Goal: Task Accomplishment & Management: Complete application form

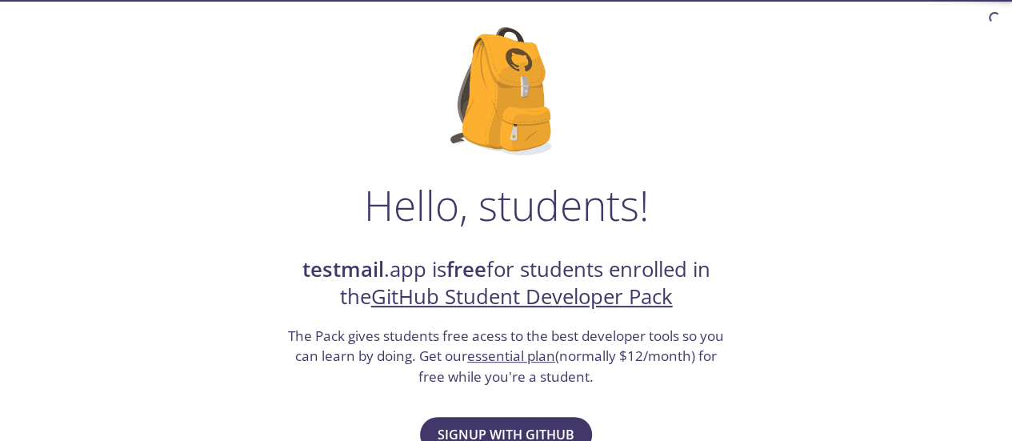
scroll to position [240, 0]
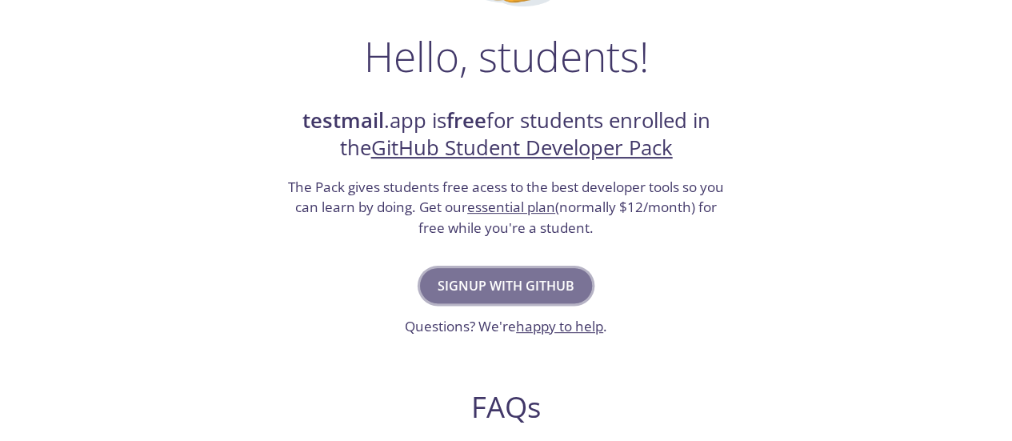
click at [541, 292] on span "Signup with GitHub" at bounding box center [506, 285] width 137 height 22
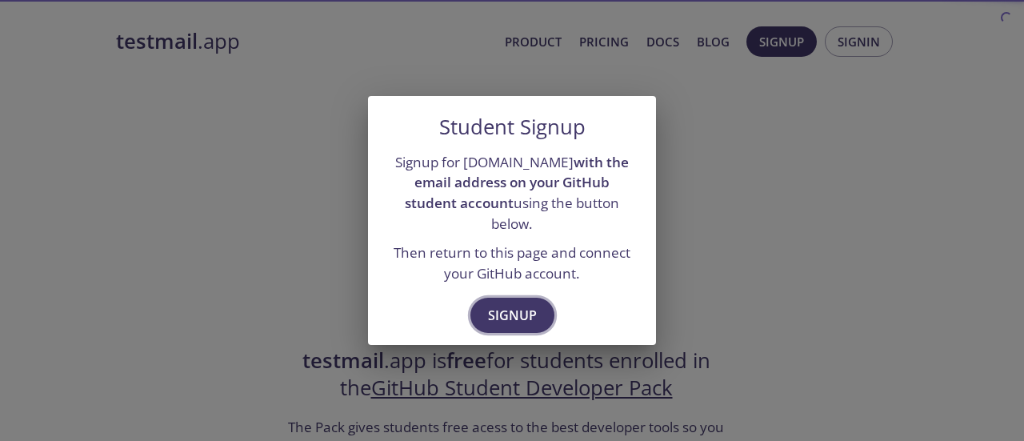
click at [538, 298] on button "Signup" at bounding box center [512, 315] width 84 height 35
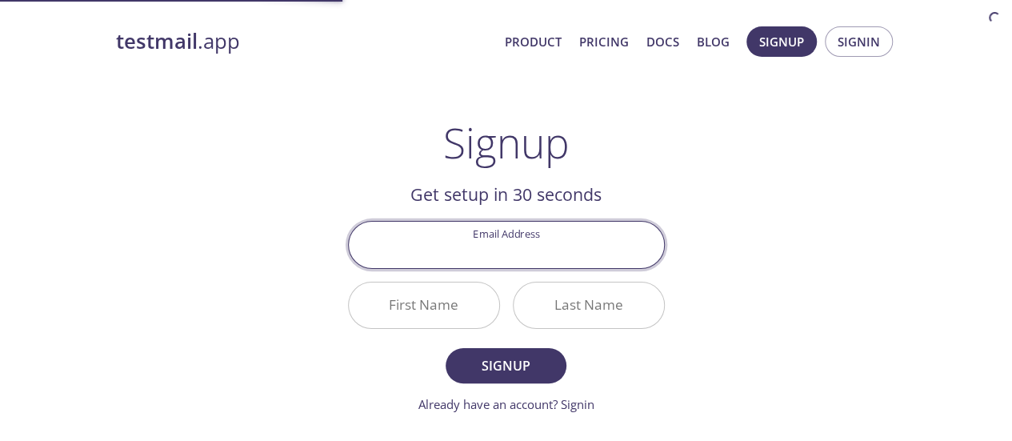
click at [560, 243] on input "Email Address" at bounding box center [506, 245] width 315 height 46
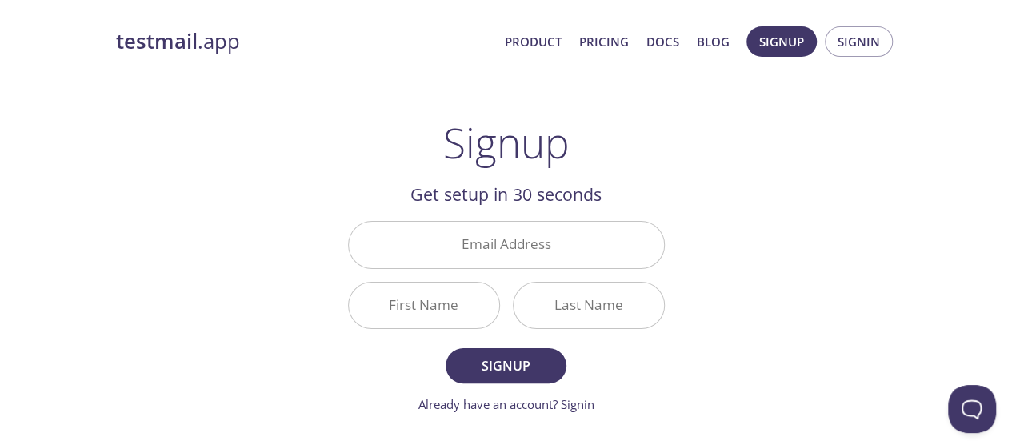
click at [718, 174] on div "testmail .app Product Pricing Docs Blog Signup Signin Signup Get setup in 30 se…" at bounding box center [506, 383] width 819 height 734
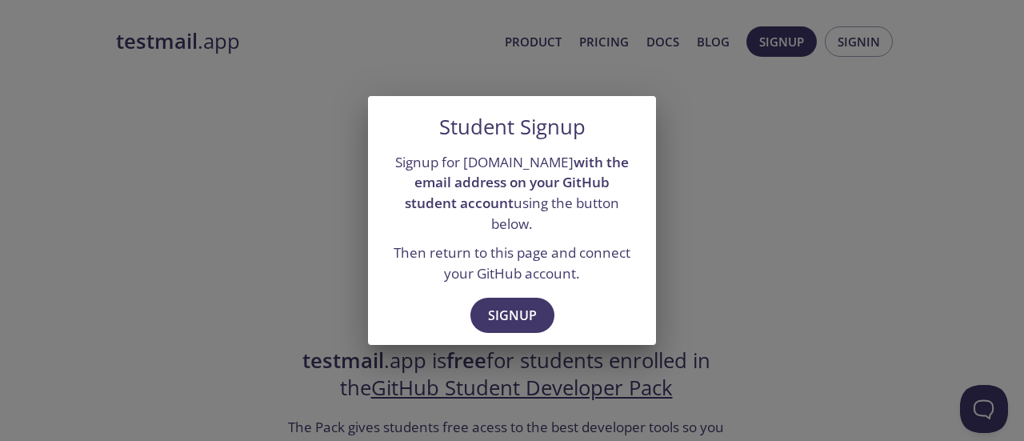
click at [512, 290] on div "Signup" at bounding box center [512, 317] width 288 height 55
click at [512, 304] on span "Signup" at bounding box center [512, 315] width 49 height 22
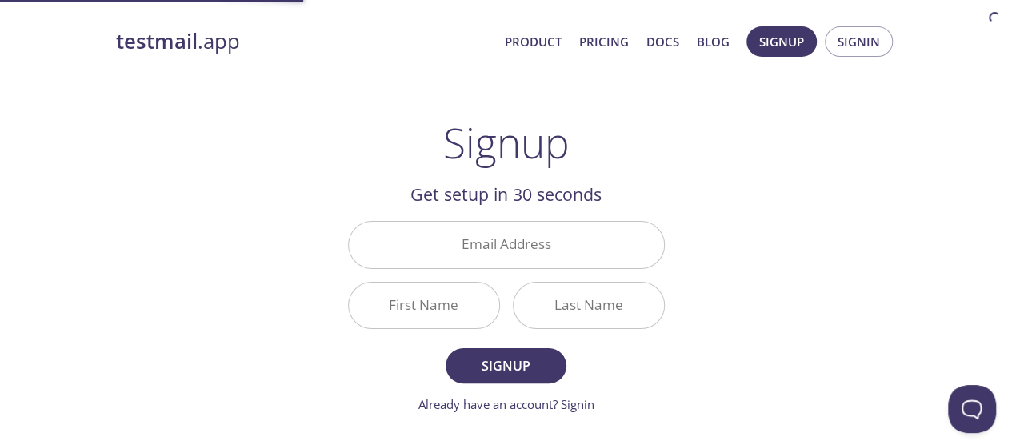
click at [510, 275] on div "Last Name" at bounding box center [588, 305] width 165 height 60
click at [511, 258] on input "Email Address" at bounding box center [506, 245] width 315 height 46
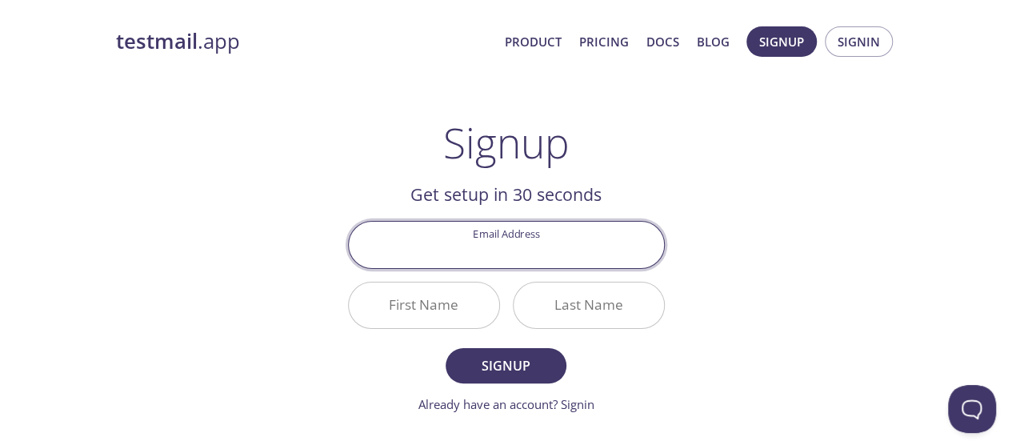
type input "[EMAIL_ADDRESS][DOMAIN_NAME]"
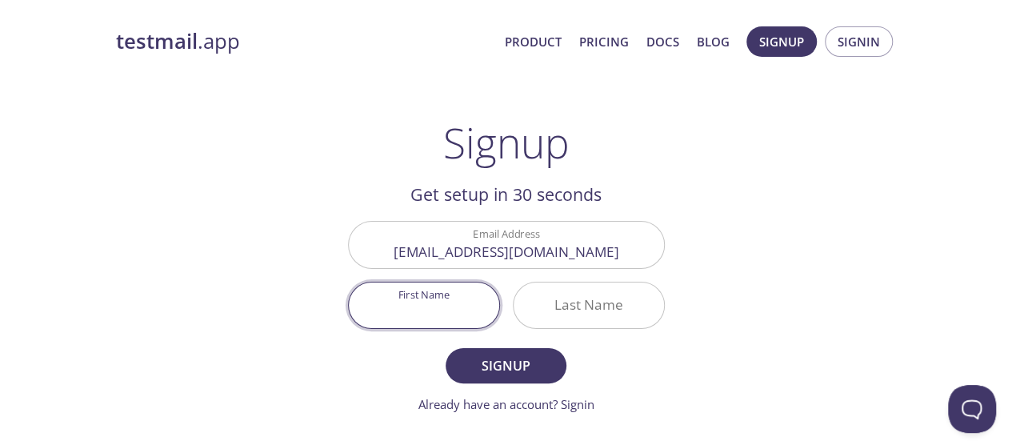
click at [446, 307] on input "First Name" at bounding box center [424, 305] width 150 height 46
type input "Huzaifa"
click at [614, 311] on input "Last Name" at bounding box center [589, 305] width 150 height 46
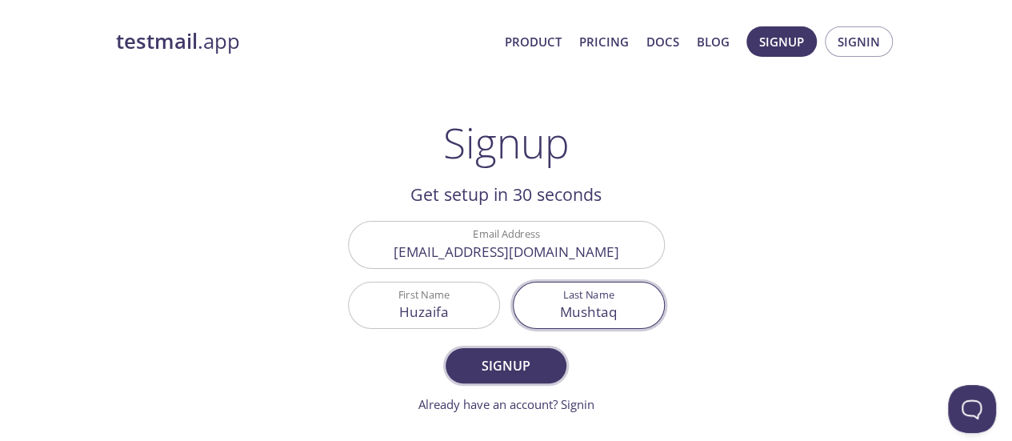
type input "Mushtaq"
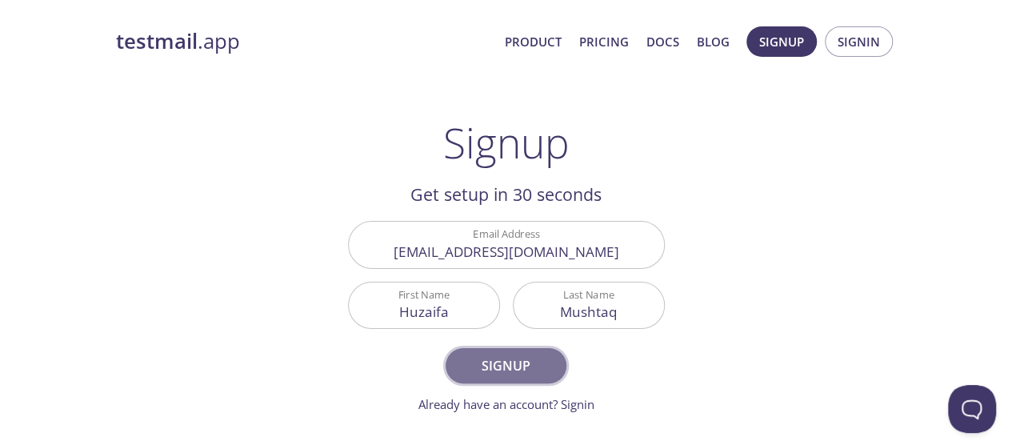
click at [493, 364] on span "Signup" at bounding box center [505, 365] width 85 height 22
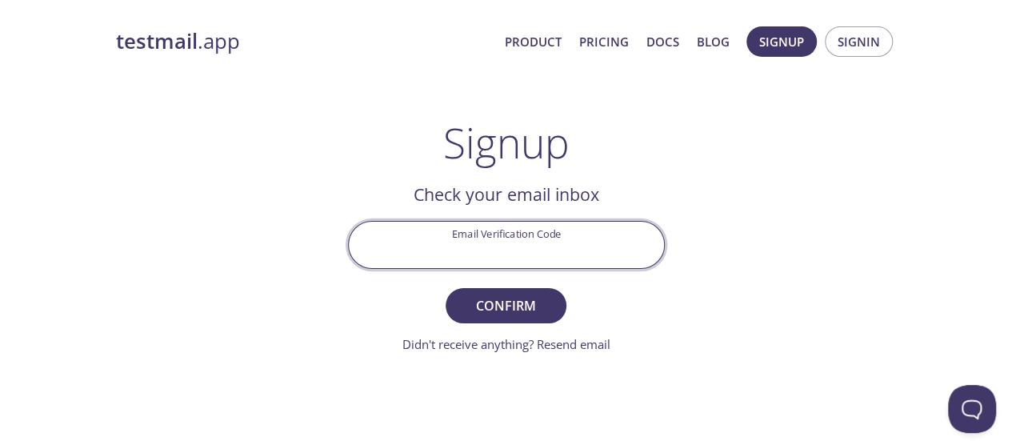
click at [546, 244] on input "Email Verification Code" at bounding box center [506, 245] width 315 height 46
paste input "H7274LT"
type input "H7274LT"
click at [471, 297] on span "Confirm" at bounding box center [505, 305] width 85 height 22
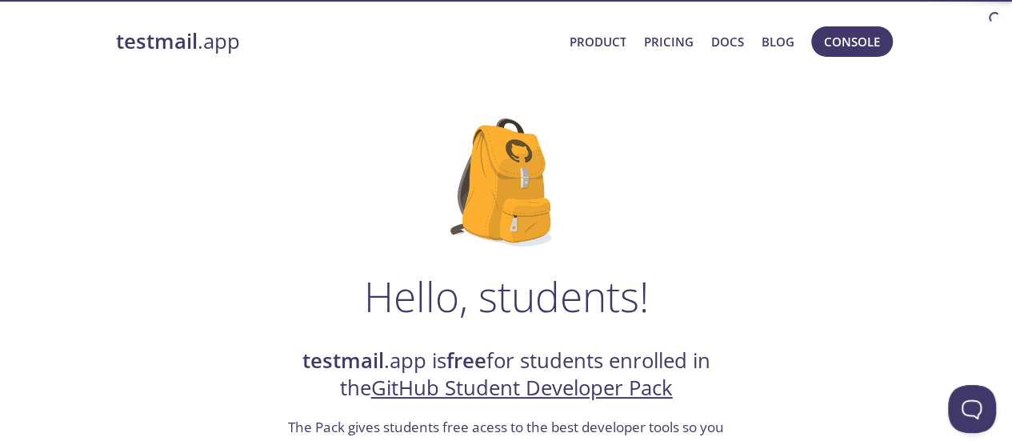
scroll to position [160, 0]
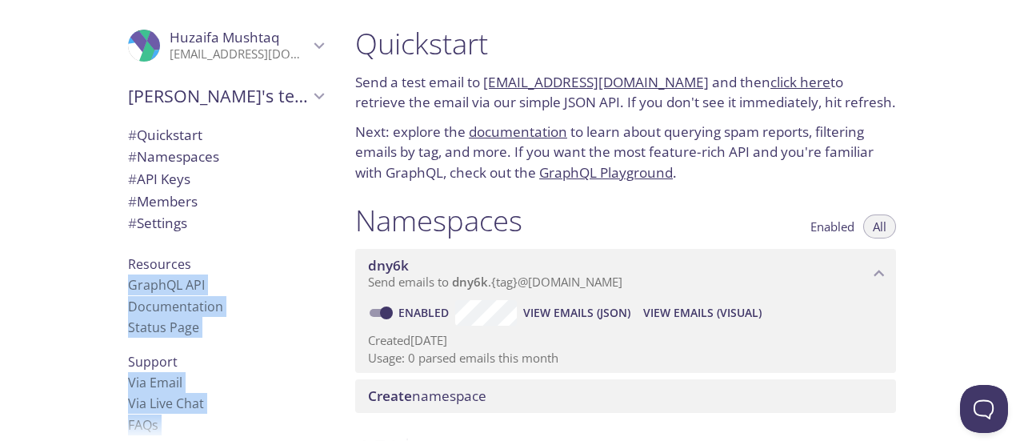
drag, startPoint x: 347, startPoint y: 36, endPoint x: 529, endPoint y: 235, distance: 269.6
click at [642, 426] on div ".cls-1 { fill: #6d5ca8; } .cls-2 { fill: #3fc191; } .cls-3 { fill: #3b4752; } .…" at bounding box center [512, 220] width 1024 height 441
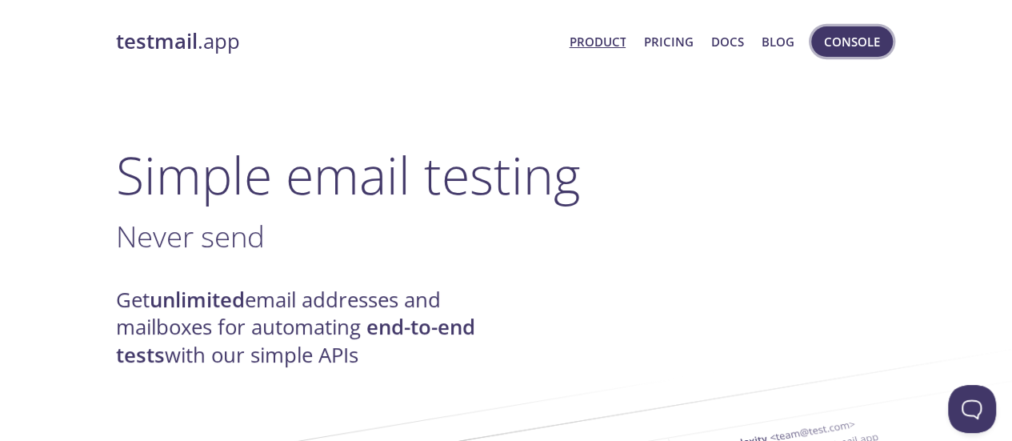
click at [869, 39] on span "Console" at bounding box center [852, 41] width 56 height 21
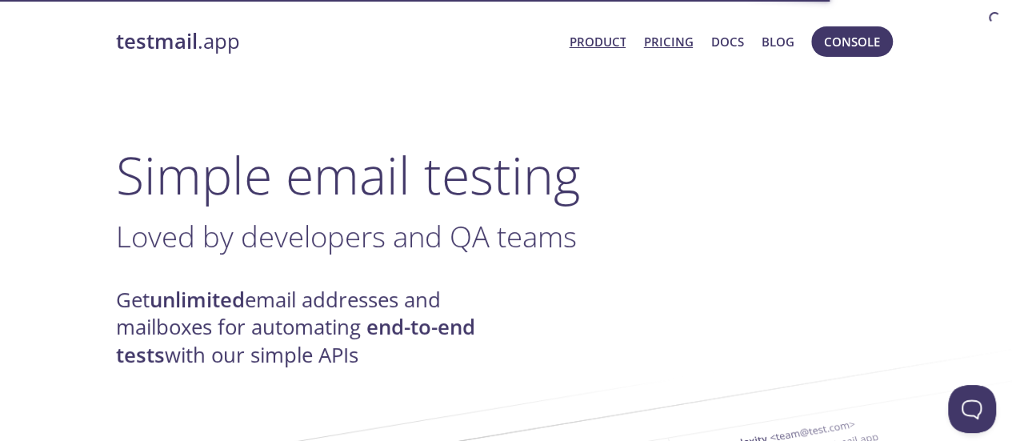
click at [670, 49] on link "Pricing" at bounding box center [668, 41] width 50 height 21
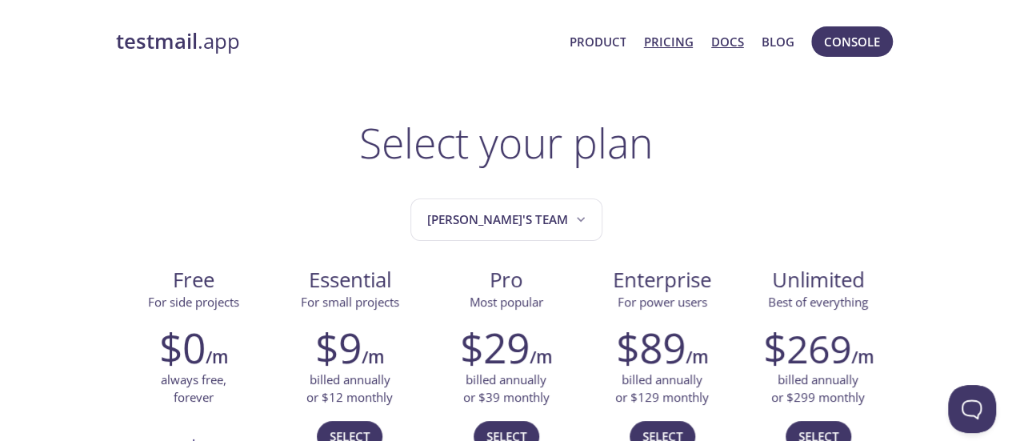
click at [733, 46] on link "Docs" at bounding box center [727, 41] width 33 height 21
